Goal: Use online tool/utility: Utilize a website feature to perform a specific function

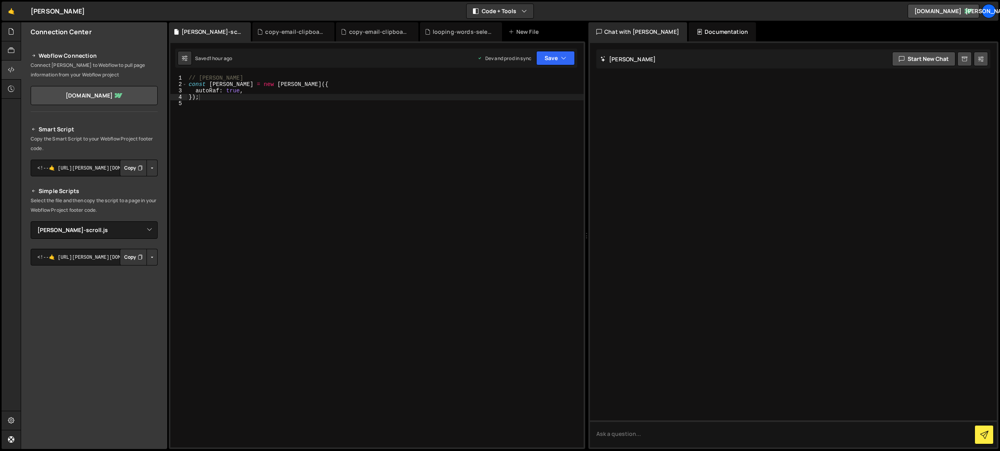
select select "44711"
click at [242, 33] on icon at bounding box center [245, 32] width 6 height 8
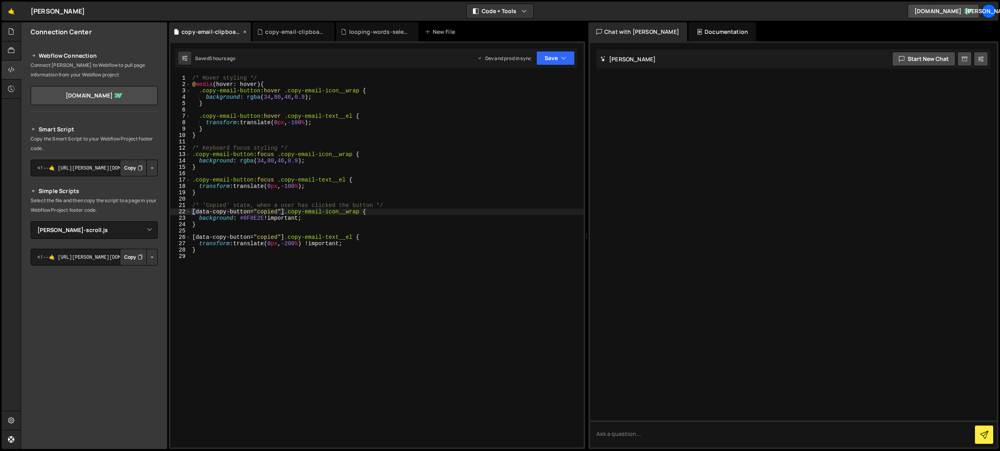
click at [244, 32] on icon at bounding box center [245, 32] width 6 height 8
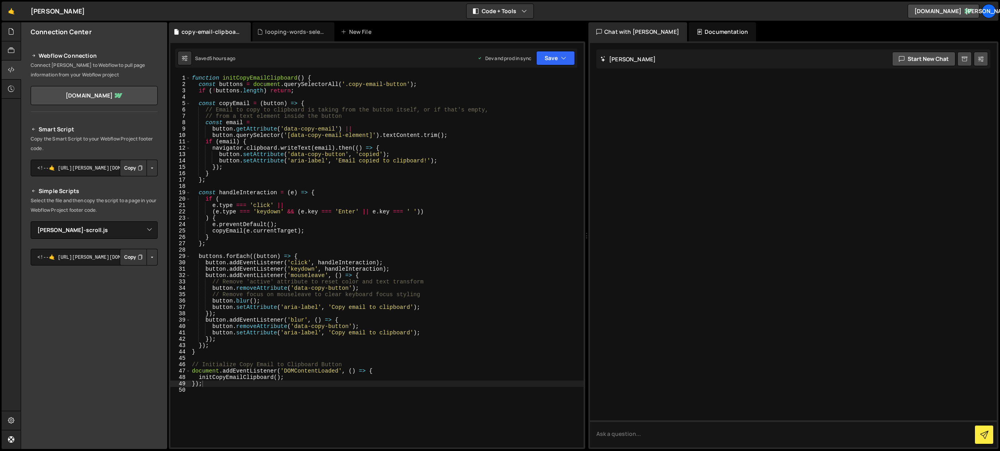
click at [0, 0] on icon at bounding box center [0, 0] width 0 height 0
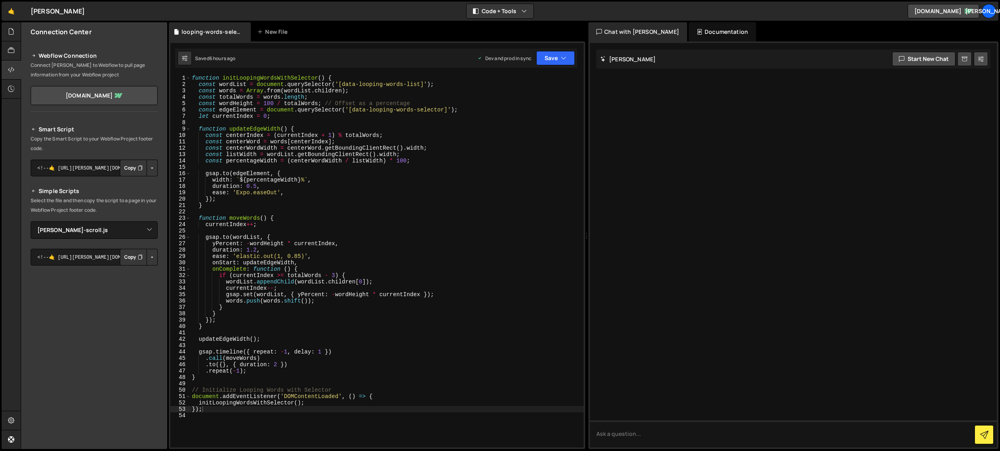
click at [0, 0] on icon at bounding box center [0, 0] width 0 height 0
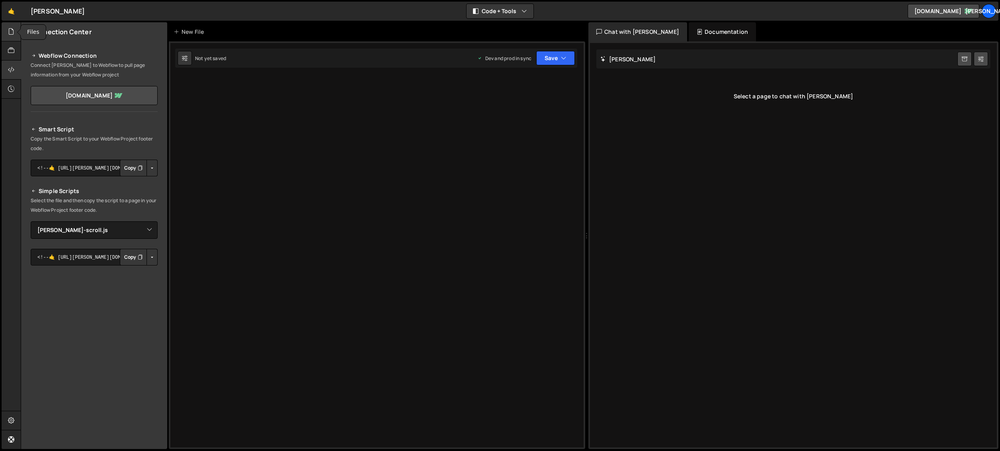
click at [13, 33] on icon at bounding box center [11, 31] width 6 height 9
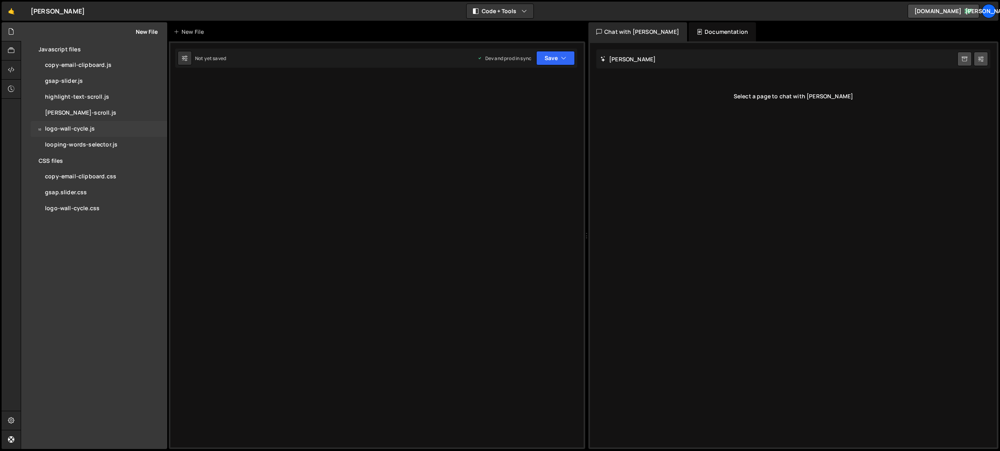
click at [79, 128] on div "logo-wall-cycle.js" at bounding box center [70, 128] width 50 height 7
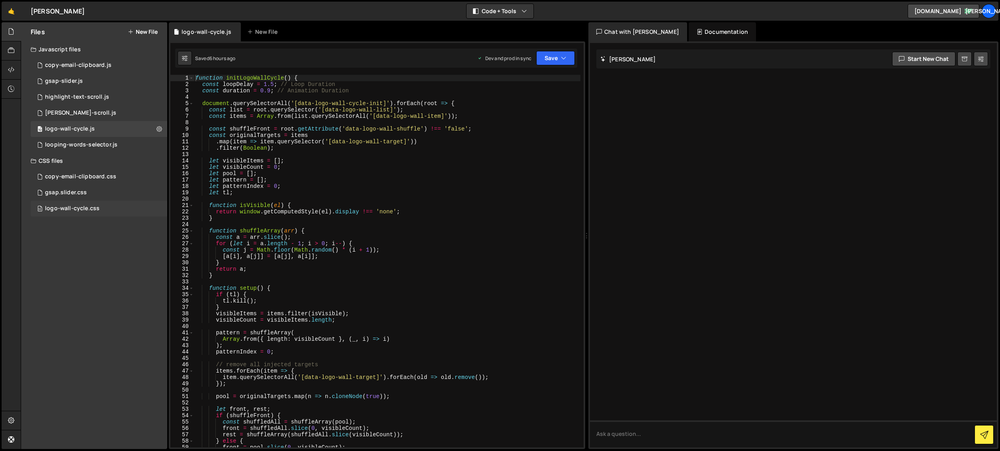
click at [64, 208] on div "logo-wall-cycle.css" at bounding box center [72, 208] width 55 height 7
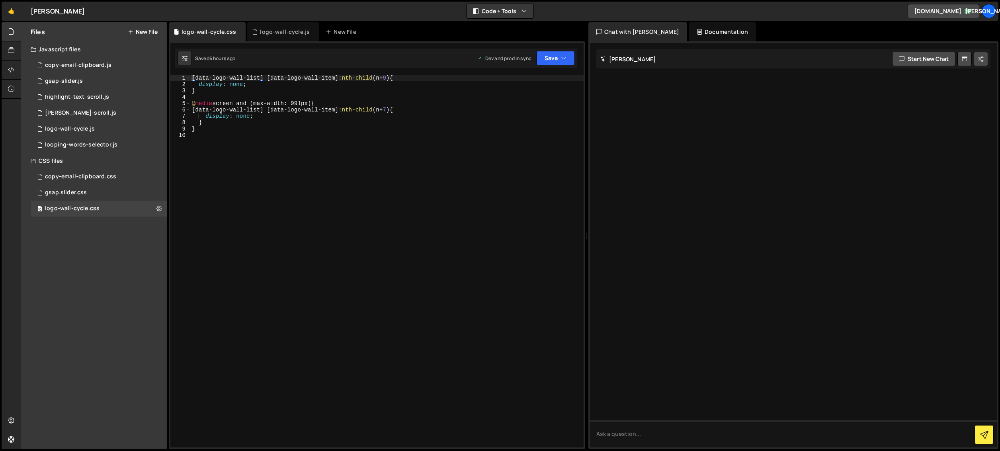
click at [387, 77] on div "[ data-logo-wall-list ] [ data-logo-wall-item ] :nth-child ( n + 9 ) { display …" at bounding box center [386, 267] width 393 height 385
type textarea "}"
type textarea "[data-logo-wall-list] [data-logo-wall-item]:nth-child(n+9) {"
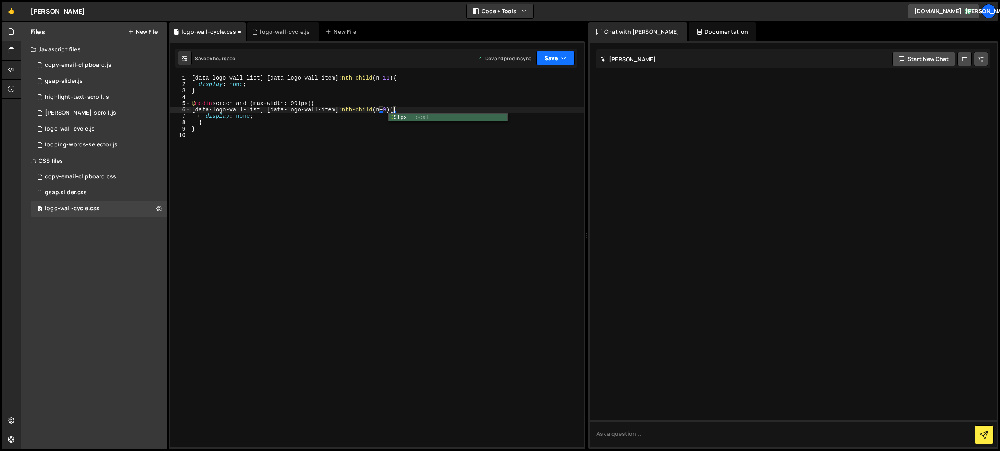
click at [559, 55] on button "Save" at bounding box center [555, 58] width 39 height 14
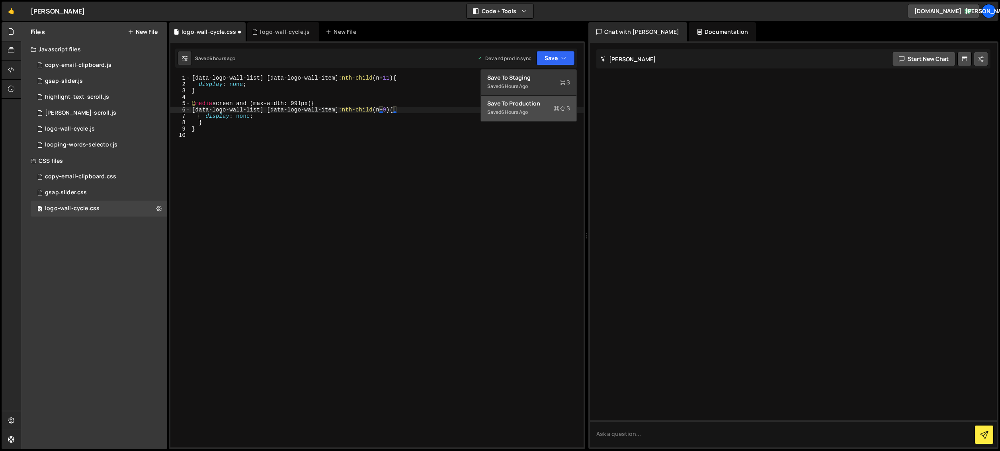
click at [545, 109] on div "Saved 6 hours ago" at bounding box center [528, 112] width 83 height 10
